Goal: Transaction & Acquisition: Purchase product/service

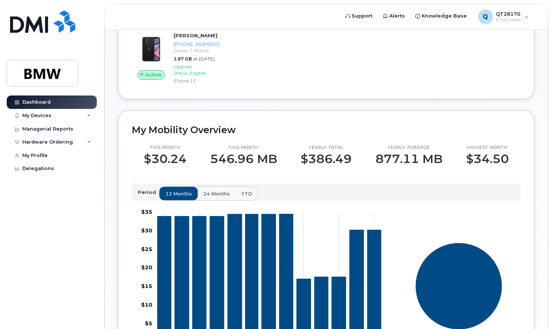
scroll to position [37, 0]
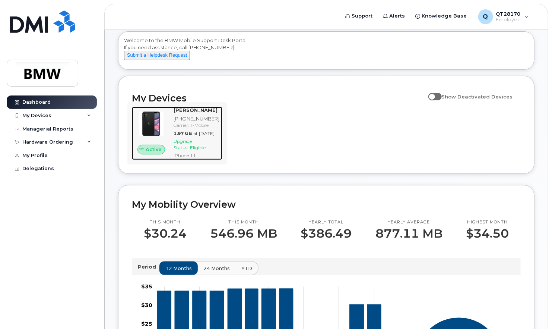
click at [192, 150] on span "Upgrade Status:" at bounding box center [183, 144] width 18 height 12
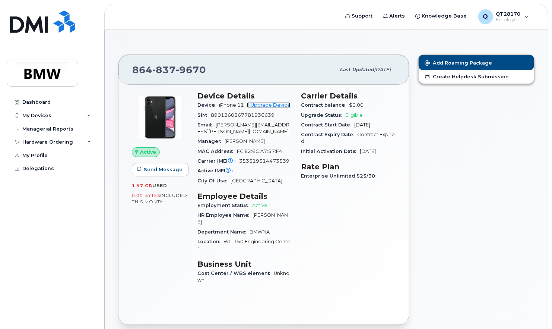
click at [271, 103] on link "+ Upgrade Device" at bounding box center [269, 105] width 44 height 6
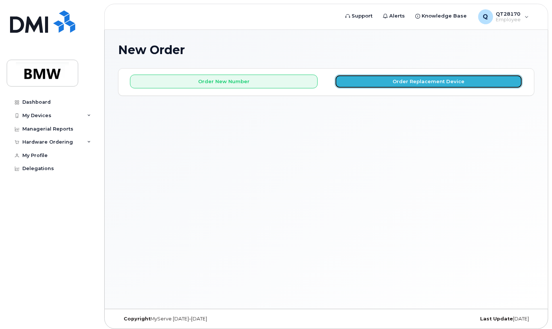
click at [432, 85] on button "Order Replacement Device" at bounding box center [429, 82] width 188 height 14
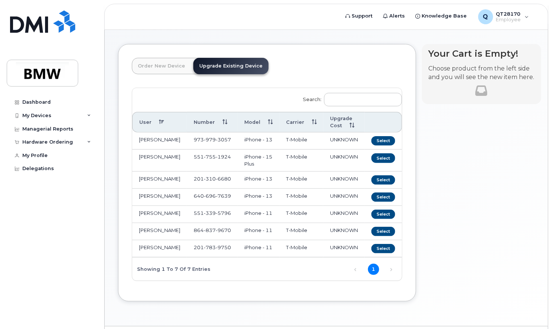
scroll to position [37, 0]
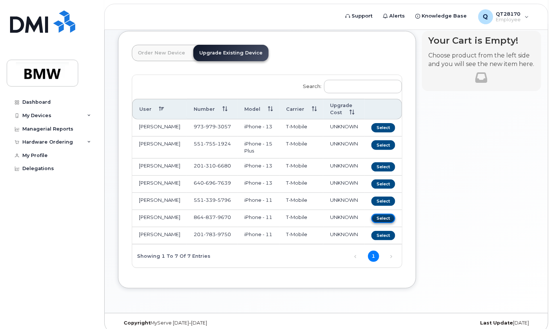
click at [380, 223] on button "Select" at bounding box center [384, 218] width 24 height 9
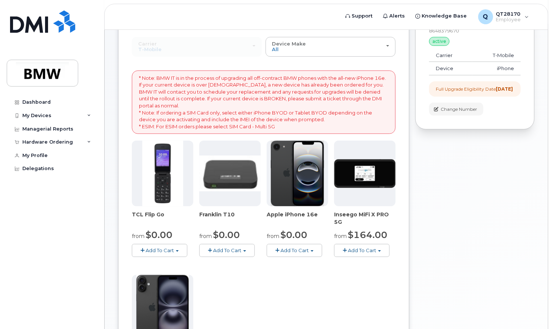
scroll to position [75, 0]
click at [295, 184] on img at bounding box center [298, 174] width 54 height 66
click at [312, 251] on span "button" at bounding box center [312, 251] width 3 height 1
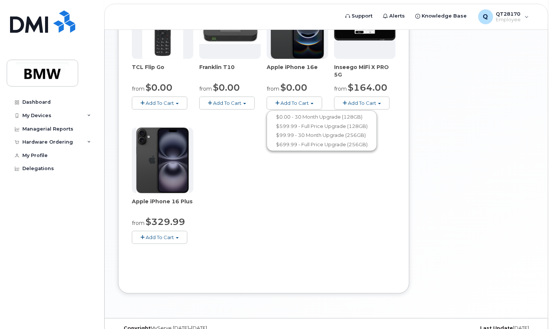
scroll to position [224, 0]
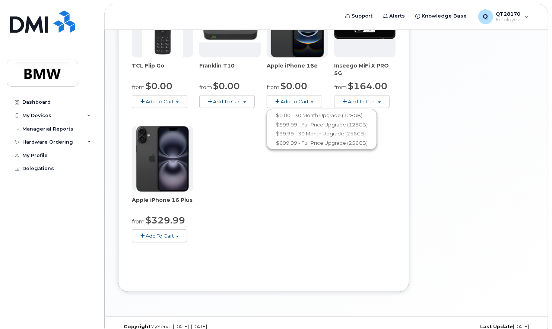
click at [177, 236] on span "button" at bounding box center [177, 236] width 3 height 1
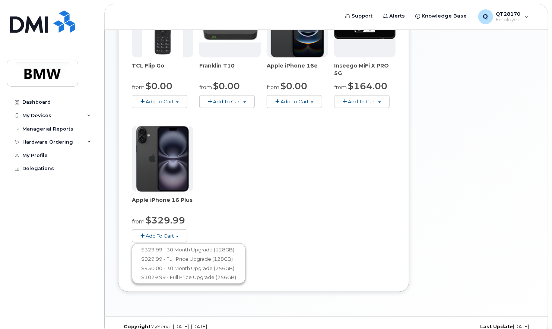
click at [343, 232] on div "TCL Flip Go from $0.00 Add To Cart $0.00 - 30 month Upgrade $96.00 - Full Price…" at bounding box center [264, 123] width 264 height 262
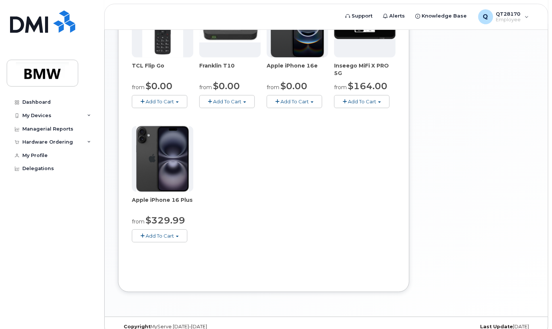
click at [179, 236] on span "button" at bounding box center [177, 236] width 3 height 1
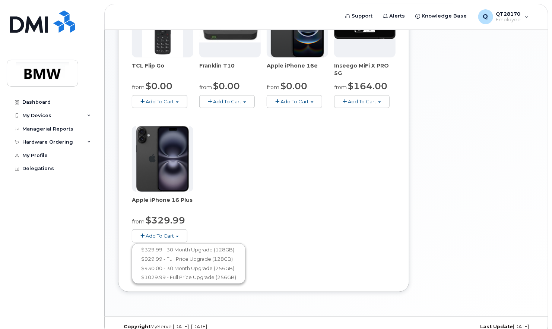
click at [318, 238] on div "TCL Flip Go from $0.00 Add To Cart $0.00 - 30 month Upgrade $96.00 - Full Price…" at bounding box center [264, 123] width 264 height 262
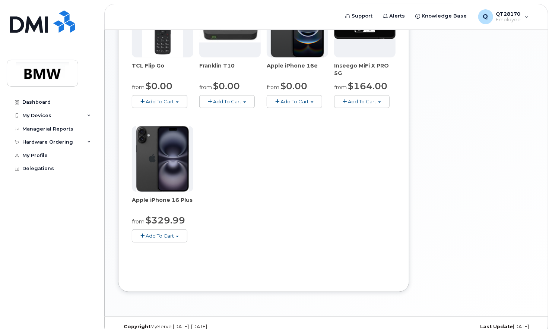
click at [313, 102] on button "Add To Cart" at bounding box center [295, 101] width 56 height 13
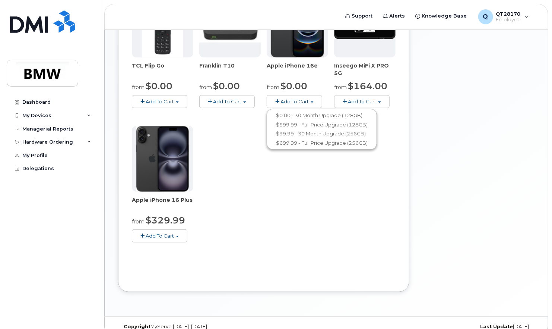
click at [179, 234] on button "Add To Cart" at bounding box center [160, 235] width 56 height 13
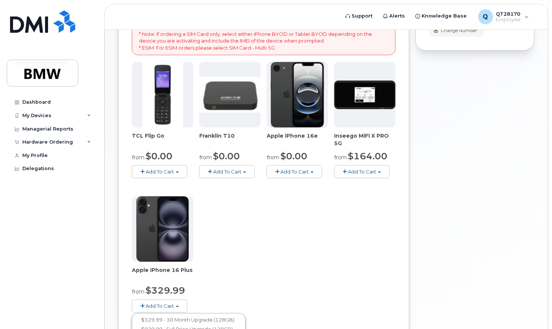
scroll to position [85, 0]
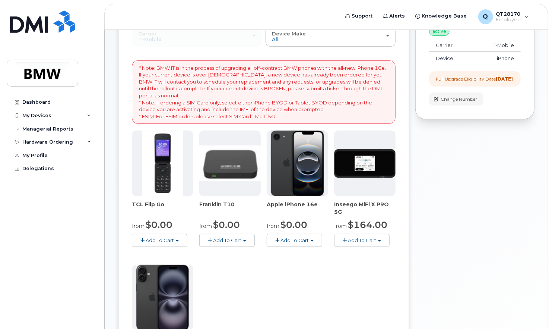
click at [178, 240] on span "button" at bounding box center [177, 240] width 3 height 1
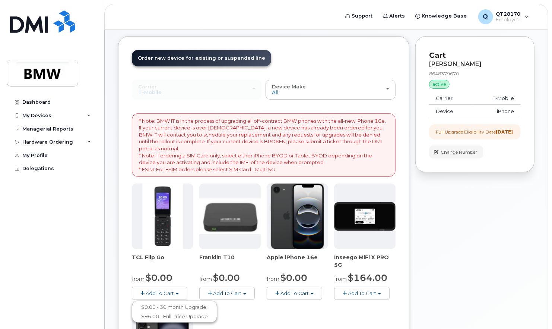
scroll to position [0, 0]
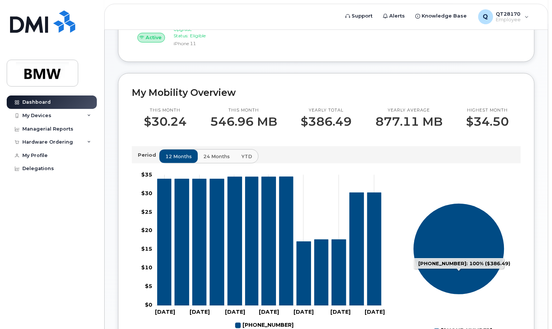
scroll to position [224, 0]
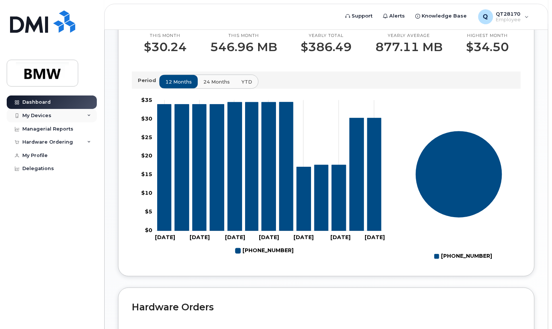
click at [46, 117] on div "My Devices" at bounding box center [36, 116] width 29 height 6
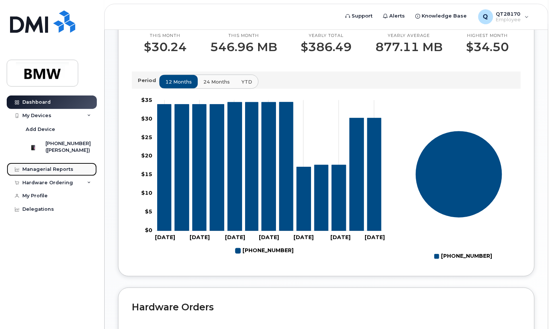
click at [46, 172] on div "Managerial Reports" at bounding box center [47, 169] width 51 height 6
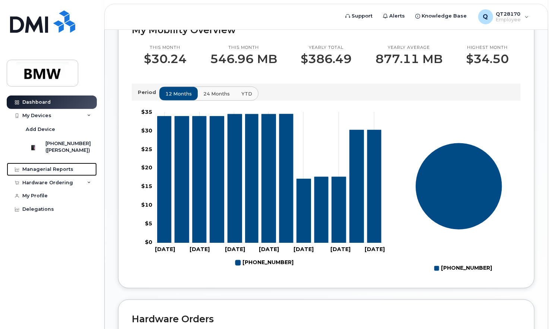
scroll to position [63, 0]
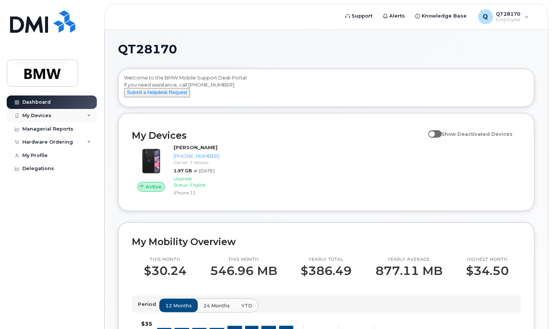
click at [37, 114] on div "My Devices" at bounding box center [36, 116] width 29 height 6
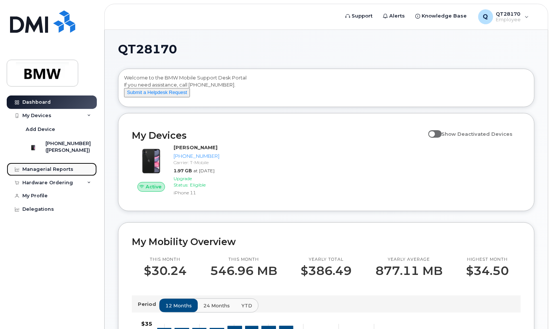
click at [36, 172] on div "Managerial Reports" at bounding box center [47, 169] width 51 height 6
click at [44, 186] on div "Hardware Ordering" at bounding box center [47, 183] width 51 height 6
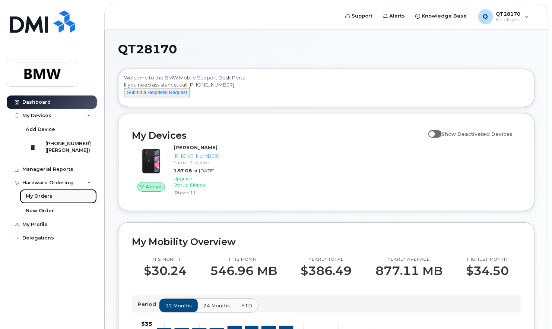
click at [40, 199] on div "My Orders" at bounding box center [39, 196] width 27 height 7
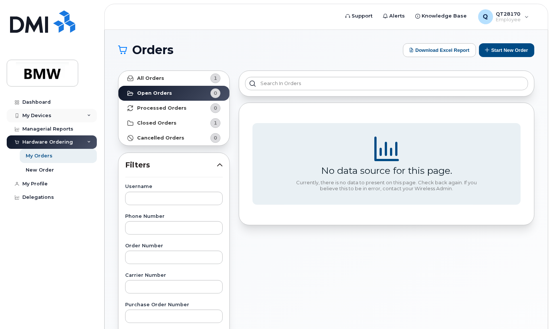
click at [42, 114] on div "My Devices" at bounding box center [36, 116] width 29 height 6
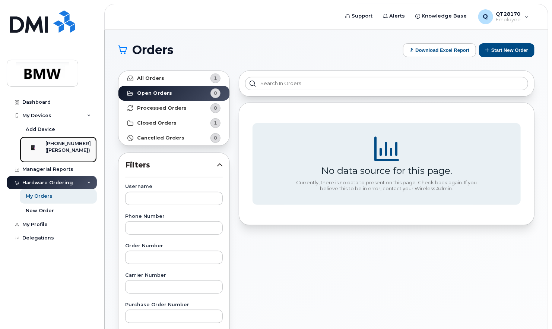
click at [64, 152] on div "([PERSON_NAME])" at bounding box center [67, 150] width 45 height 7
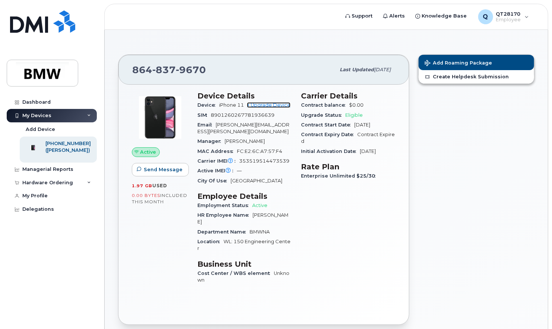
click at [270, 103] on link "+ Upgrade Device" at bounding box center [269, 105] width 44 height 6
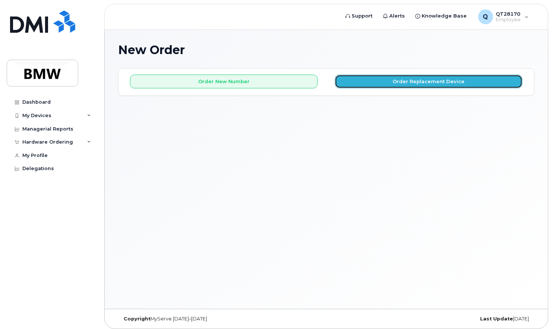
click at [409, 84] on button "Order Replacement Device" at bounding box center [429, 82] width 188 height 14
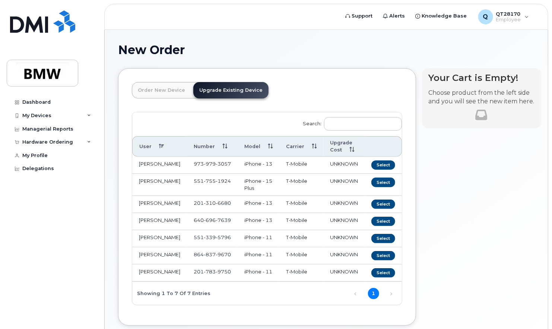
scroll to position [37, 0]
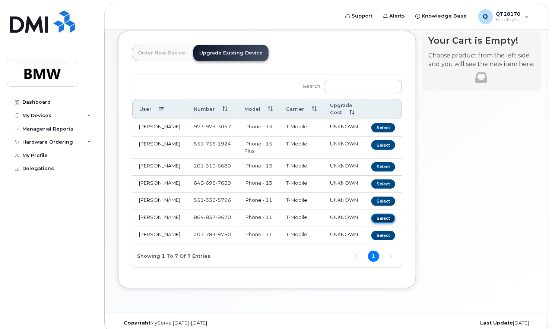
click at [380, 223] on button "Select" at bounding box center [384, 218] width 24 height 9
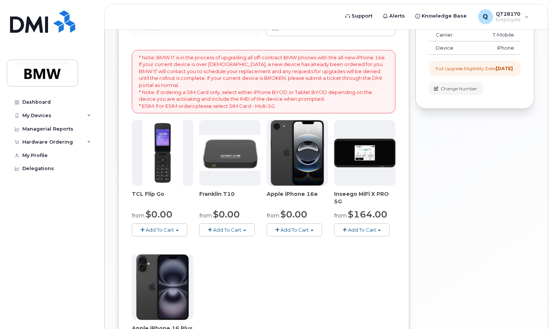
scroll to position [112, 0]
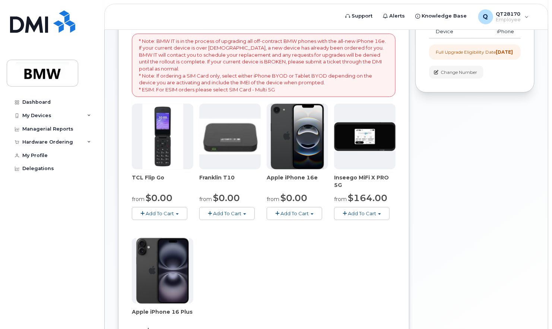
click at [313, 213] on span "button" at bounding box center [312, 213] width 3 height 1
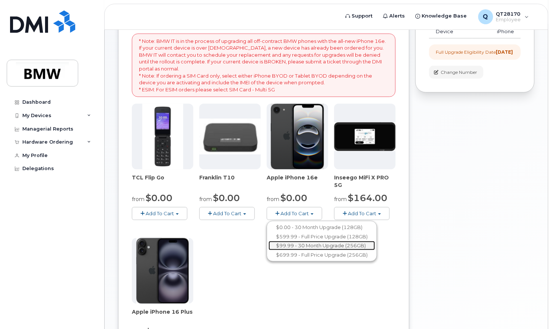
click at [313, 246] on link "$99.99 - 30 Month Upgrade (256GB)" at bounding box center [322, 245] width 107 height 9
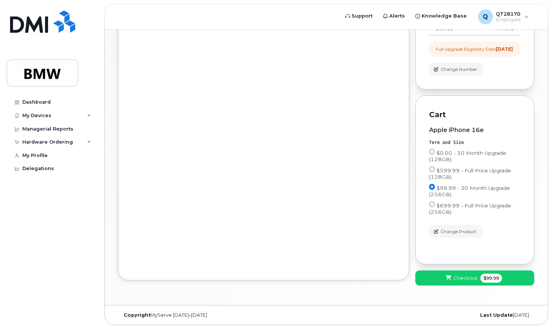
scroll to position [121, 0]
click at [475, 278] on span "Checkout" at bounding box center [466, 277] width 24 height 7
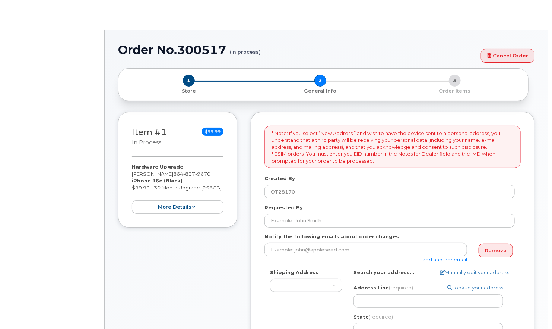
select select
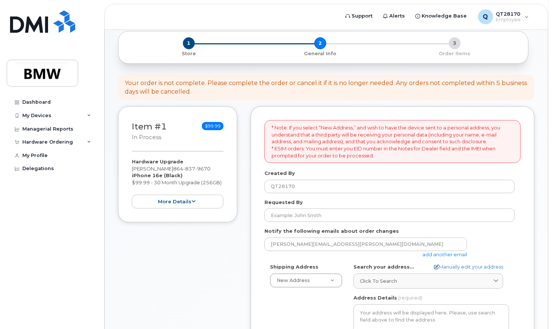
scroll to position [75, 0]
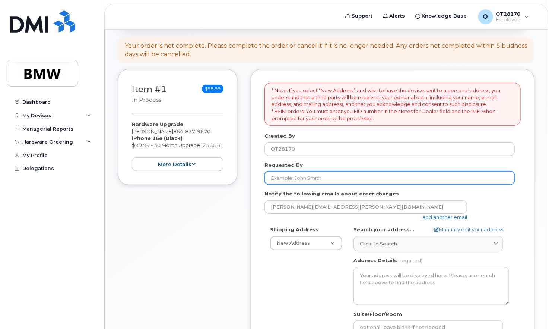
click at [341, 176] on input "Requested By" at bounding box center [390, 177] width 251 height 13
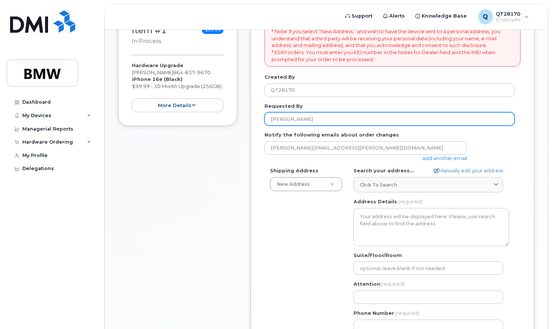
scroll to position [149, 0]
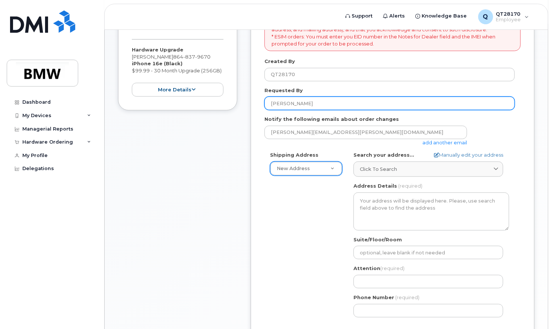
type input "[PERSON_NAME]"
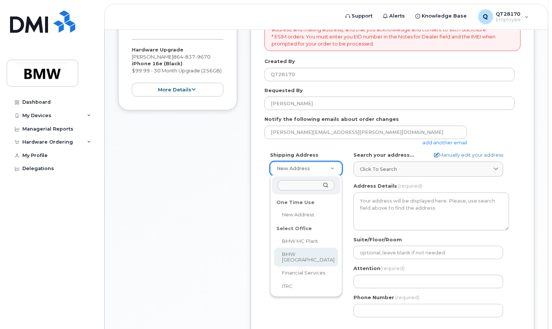
select select
type textarea "200 BMW Drive Woodcliff Lake NJ 07677 Woodcliff Lake New Jersey 07677"
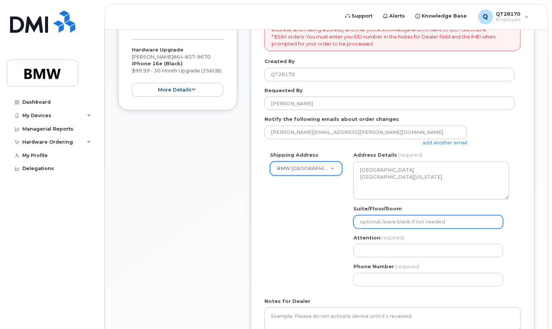
click at [415, 220] on input "Suite/Floor/Room" at bounding box center [429, 221] width 150 height 13
select select
type input "B"
select select
type input "Bu"
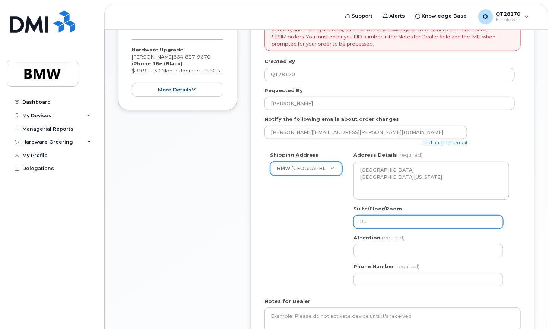
select select
type input "Bui"
select select
type input "Buil"
select select
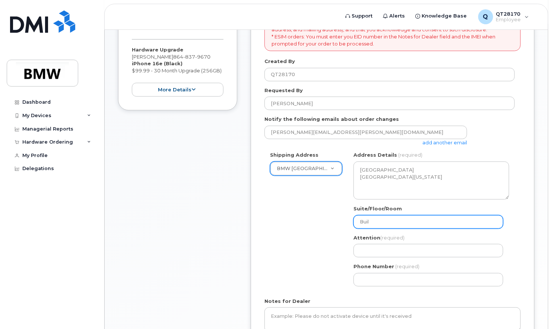
type input "Build"
select select
type input "Buildi"
select select
type input "Buildin"
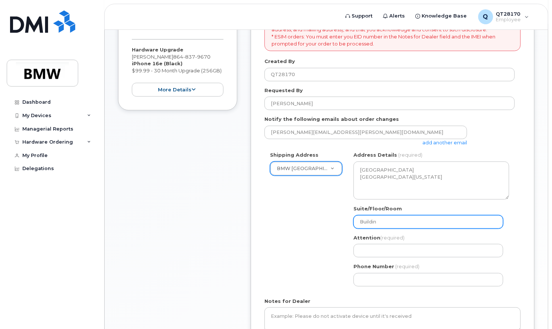
select select
type input "Building"
select select
type input "Building 1"
select select
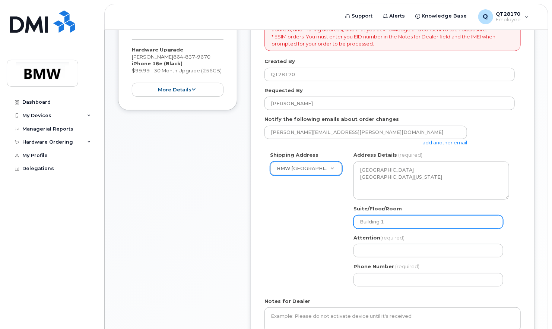
type input "Building 15"
select select
type input "Building 150"
select select
type input "Building 150 2"
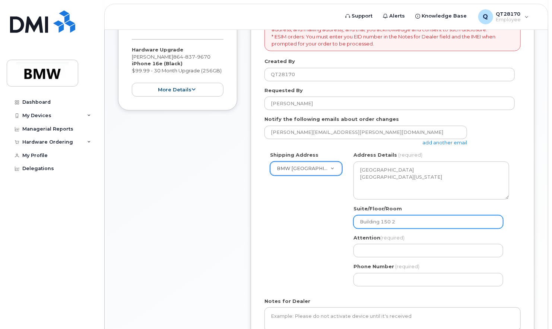
select select
type input "Building 150 2n"
select select
type input "Building 150 2nd"
select select
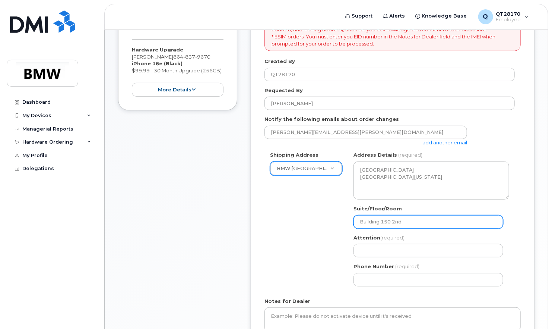
type input "Building 150 2nd F"
select select
type input "Building 150 2nd Fl"
select select
type input "Building 150 2nd Flo"
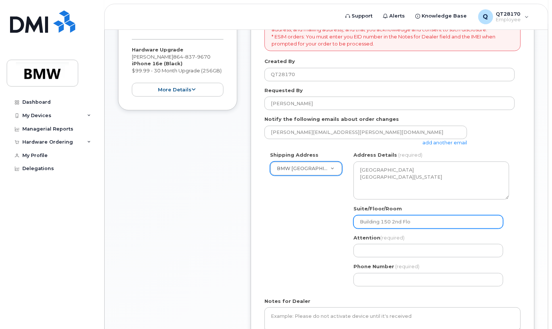
select select
type input "Building 150 2nd Floo"
select select
type input "Building 150 2nd Floor"
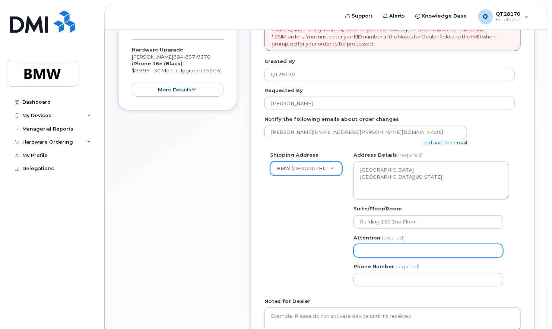
click at [407, 251] on input "Attention (required)" at bounding box center [429, 250] width 150 height 13
select select
type input "P"
select select
type input "Pa"
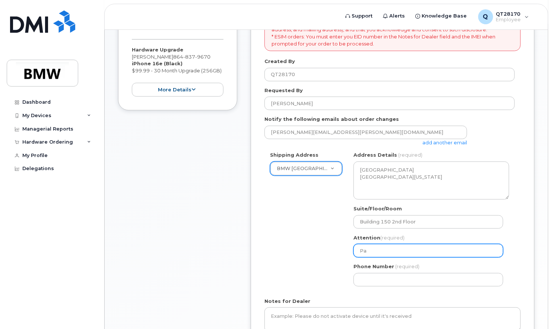
select select
type input "Pau"
select select
type input "Paul"
select select
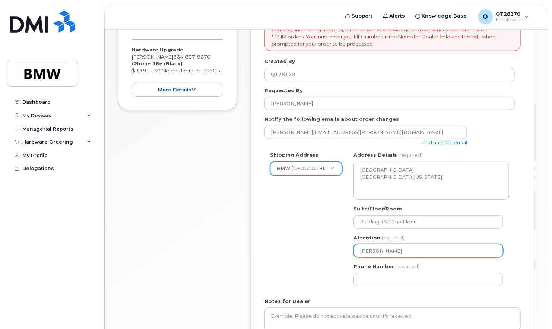
type input "PaulL"
select select
type input "PaulLa"
select select
type input "PaulLab"
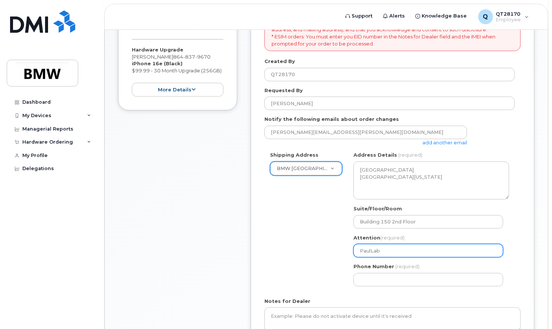
select select
type input "PaulLabr"
select select
type input "PaulLabri"
select select
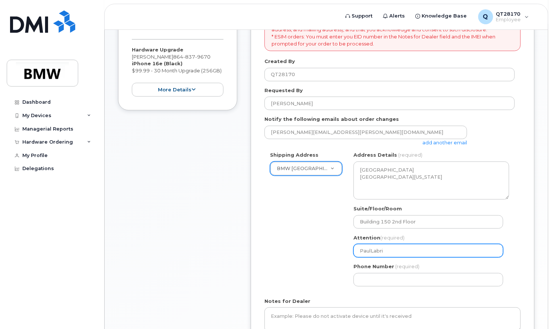
type input "PaulLabrie"
click at [371, 250] on input "PaulLabrie" at bounding box center [429, 250] width 150 height 13
select select
type input "[PERSON_NAME]"
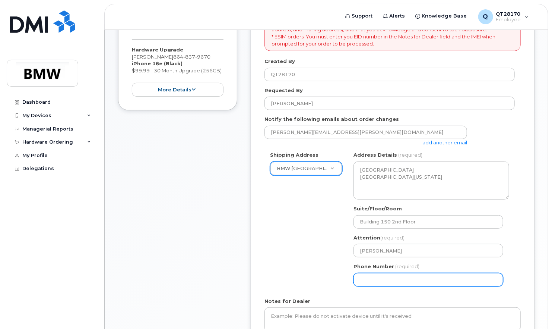
click at [396, 279] on input "Phone Number" at bounding box center [429, 279] width 150 height 13
select select
type input "8458"
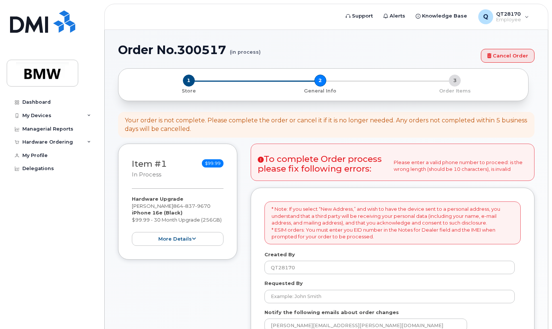
select select
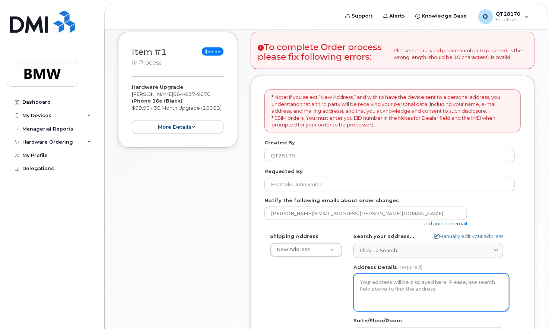
scroll to position [75, 0]
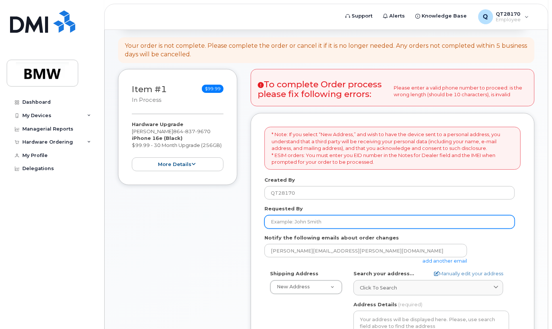
click at [336, 220] on input "Requested By" at bounding box center [390, 221] width 251 height 13
type input "Paul Labrie"
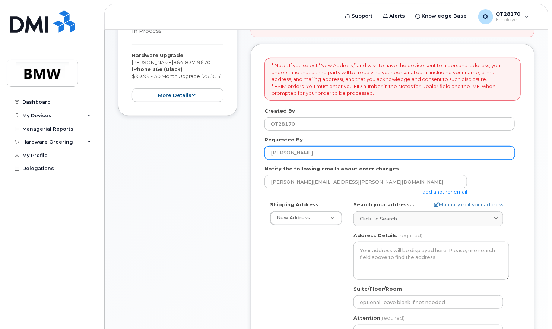
scroll to position [149, 0]
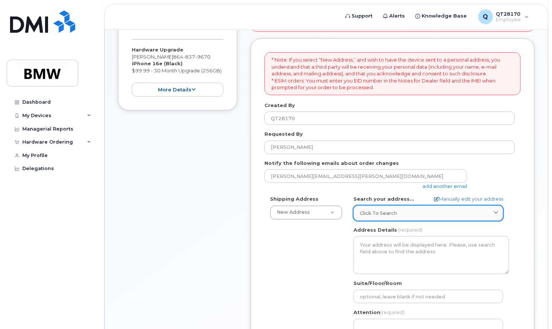
click at [499, 213] on span at bounding box center [496, 212] width 7 height 7
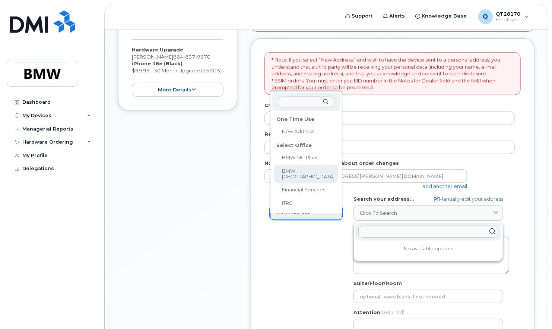
select select
type textarea "200 BMW Drive Woodcliff Lake NJ 07677 Woodcliff Lake New Jersey 07677"
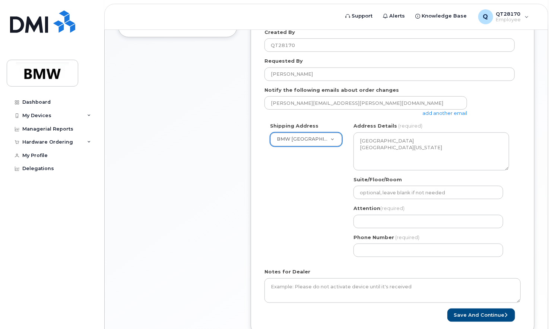
scroll to position [224, 0]
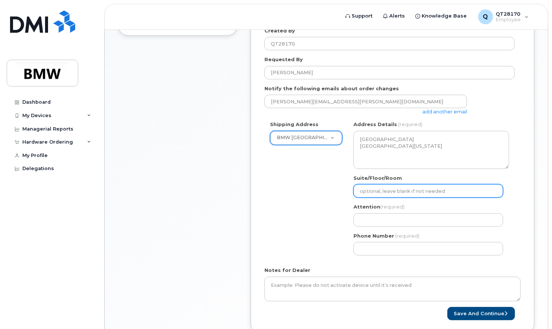
click at [406, 189] on input "Suite/Floor/Room" at bounding box center [429, 190] width 150 height 13
type input "Building 150 2nd Floor"
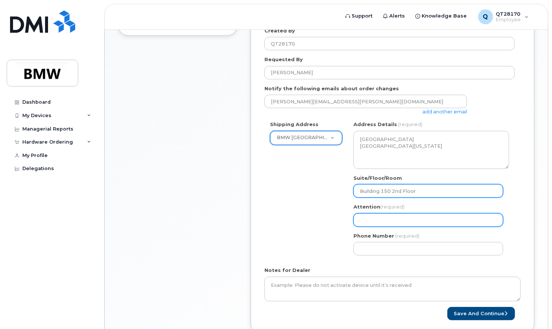
type input "Paul Labrie"
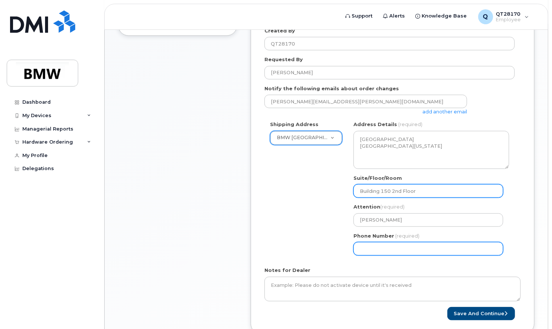
type input "845"
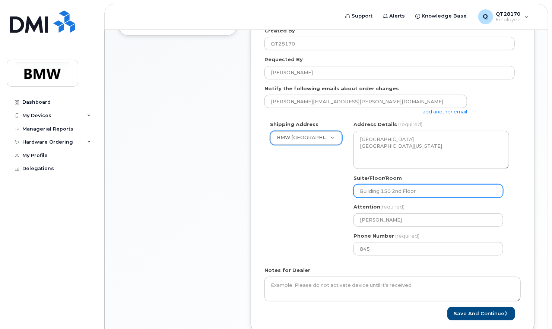
select select
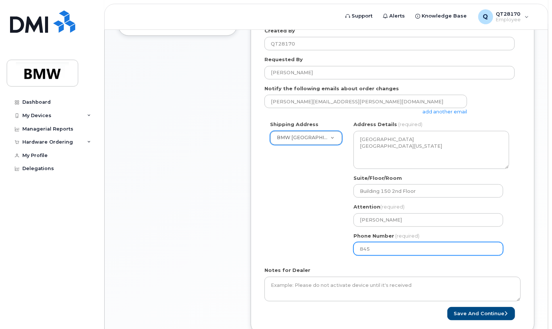
click at [376, 249] on input "845" at bounding box center [429, 248] width 150 height 13
type input "8458379607"
select select
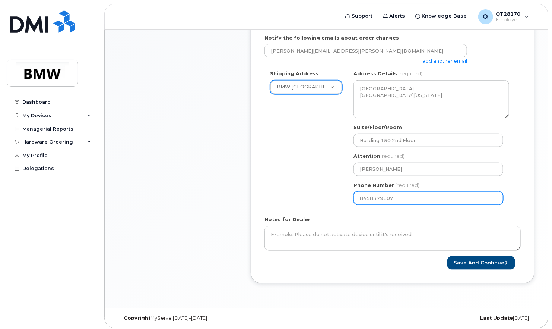
scroll to position [276, 0]
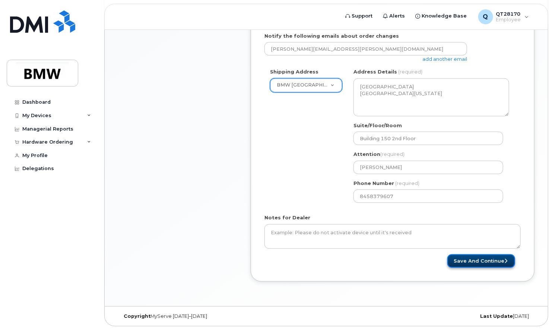
click at [482, 258] on button "Save and Continue" at bounding box center [482, 261] width 68 height 14
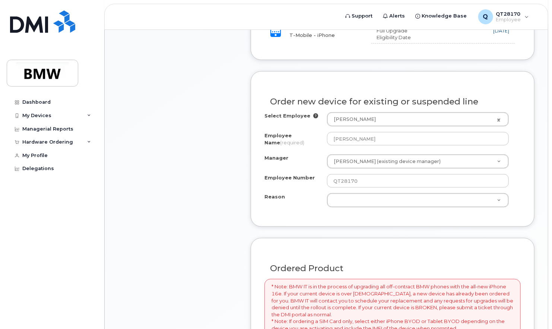
scroll to position [335, 0]
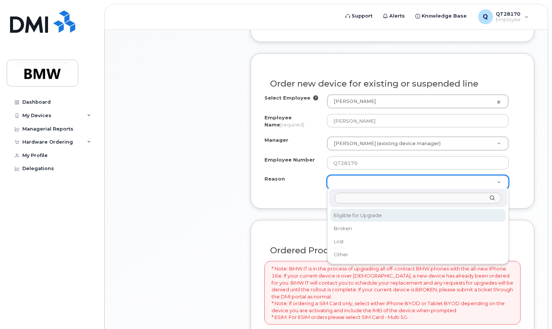
click at [347, 197] on input "Reason" at bounding box center [418, 198] width 167 height 11
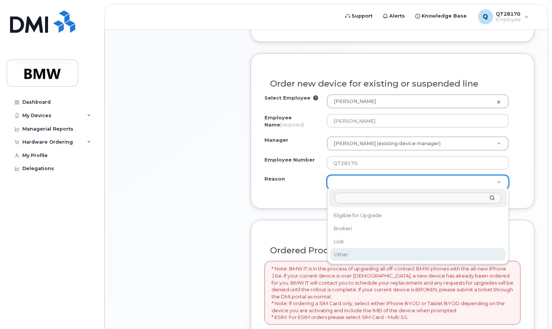
select select "other"
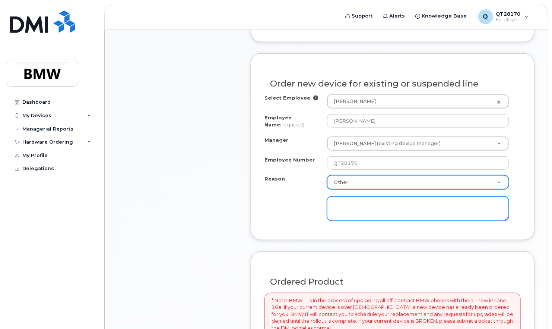
click at [408, 201] on textarea at bounding box center [418, 208] width 182 height 25
click at [460, 204] on textarea "Not able to perform updates. Not enough memory" at bounding box center [418, 208] width 182 height 25
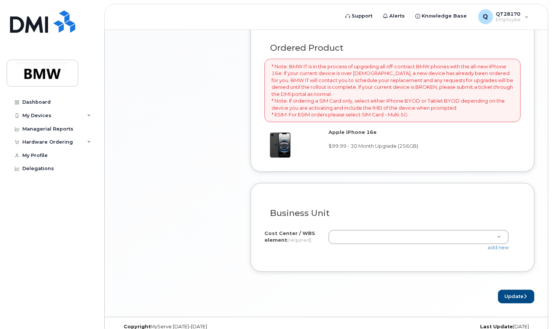
scroll to position [579, 0]
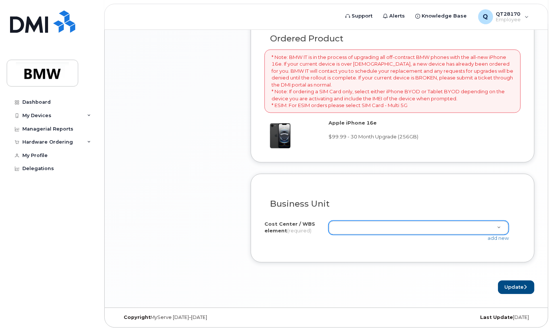
type textarea "Not able to perform updates. Not enough memory. Old device"
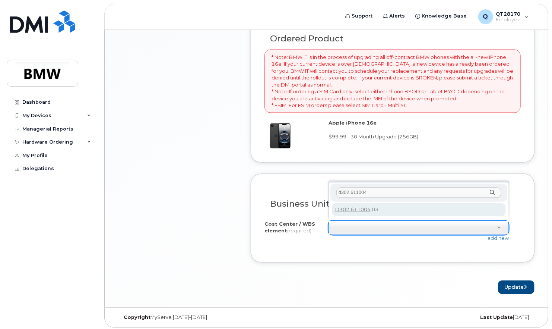
type input "d302.611004"
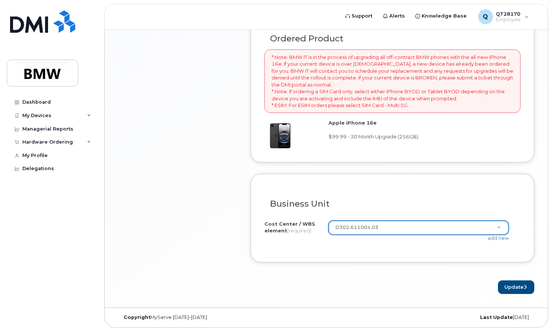
type input "D302.611004.03"
click at [518, 283] on button "Update" at bounding box center [516, 287] width 37 height 14
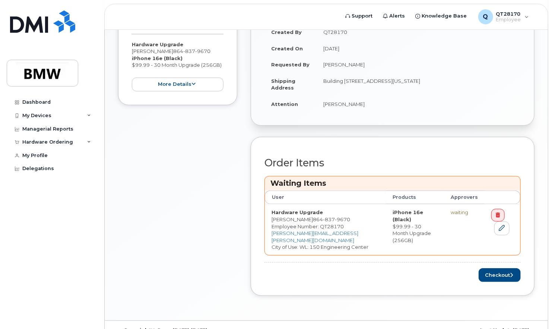
scroll to position [200, 0]
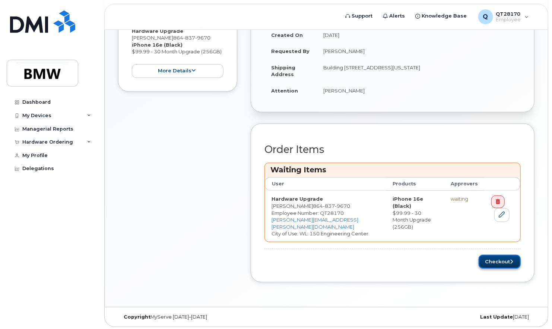
click at [502, 260] on button "Checkout" at bounding box center [500, 262] width 42 height 14
